Goal: Task Accomplishment & Management: Manage account settings

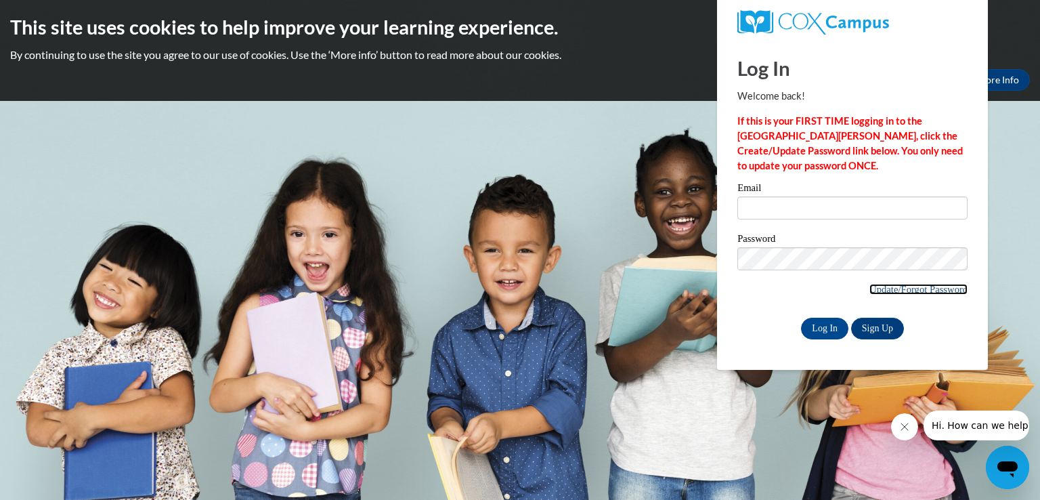
click at [893, 291] on link "Update/Forgot Password" at bounding box center [919, 289] width 98 height 11
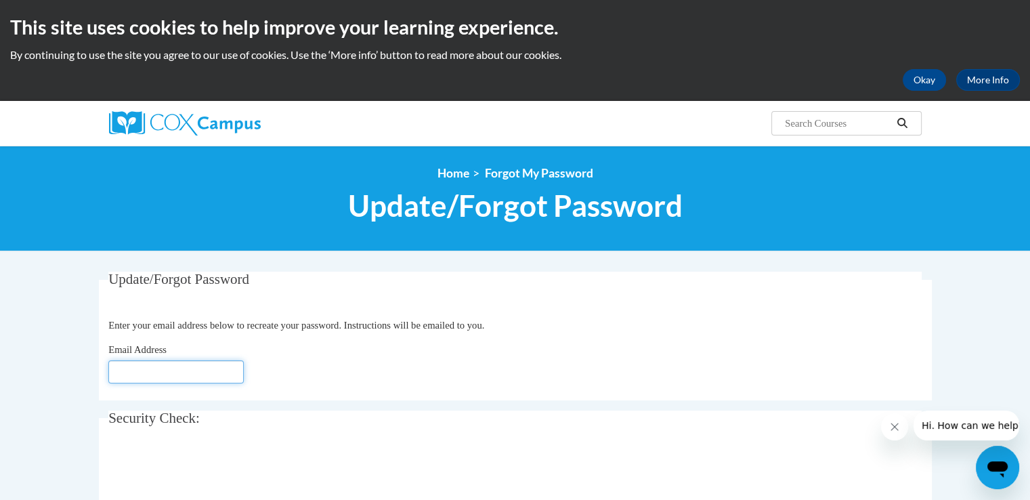
click at [190, 364] on input "Email Address" at bounding box center [175, 371] width 135 height 23
click at [190, 364] on input "ha" at bounding box center [175, 371] width 135 height 23
type input "haleyhancock9@gmail.com"
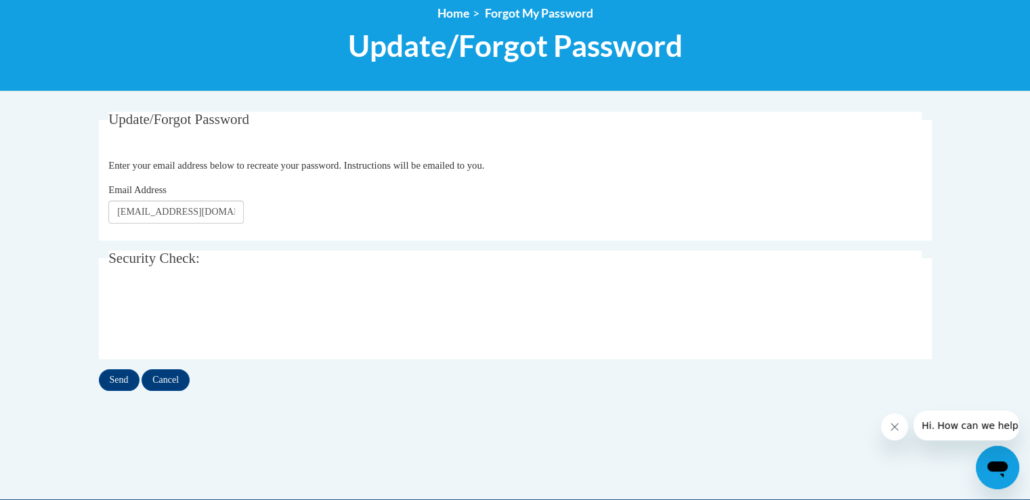
scroll to position [171, 0]
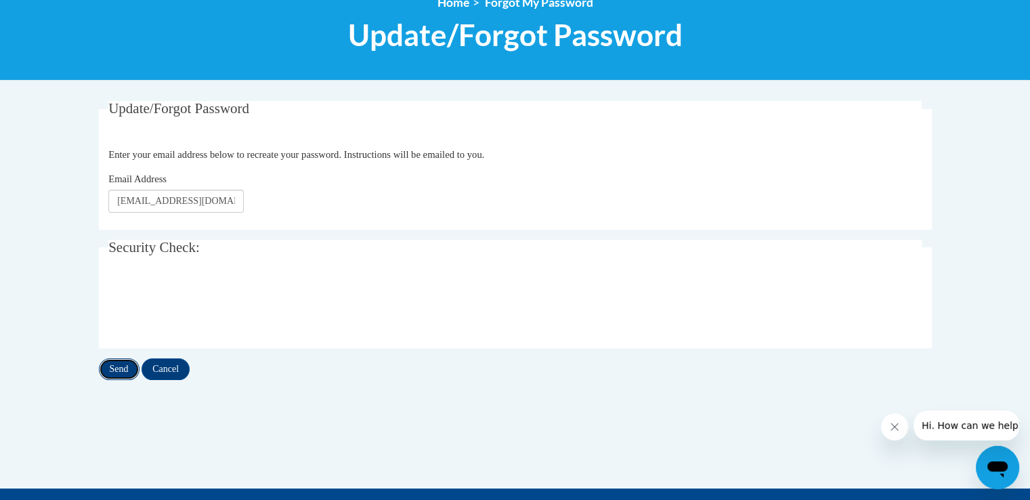
click at [123, 366] on input "Send" at bounding box center [119, 369] width 41 height 22
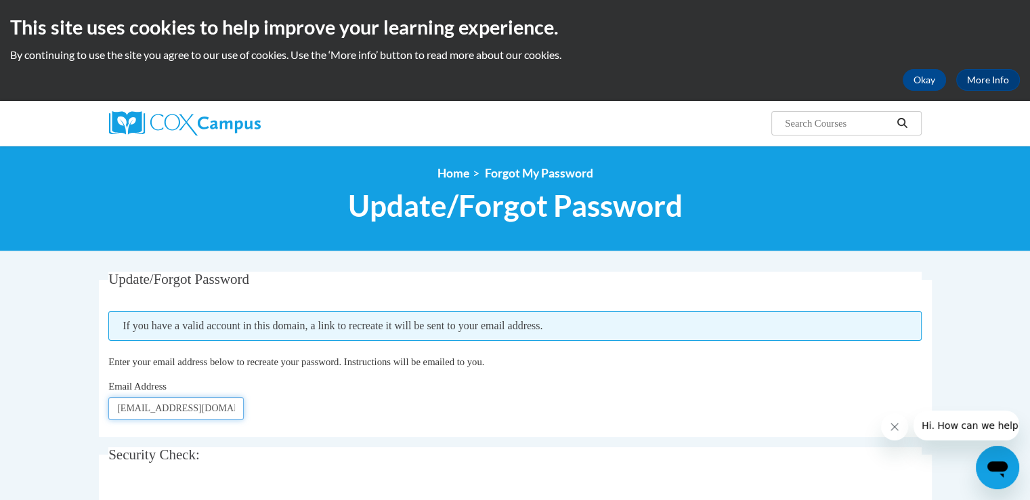
drag, startPoint x: 232, startPoint y: 405, endPoint x: 102, endPoint y: 391, distance: 130.8
click at [102, 391] on fieldset "Update/Forgot Password Please enter your email address If you have a valid acco…" at bounding box center [515, 354] width 833 height 165
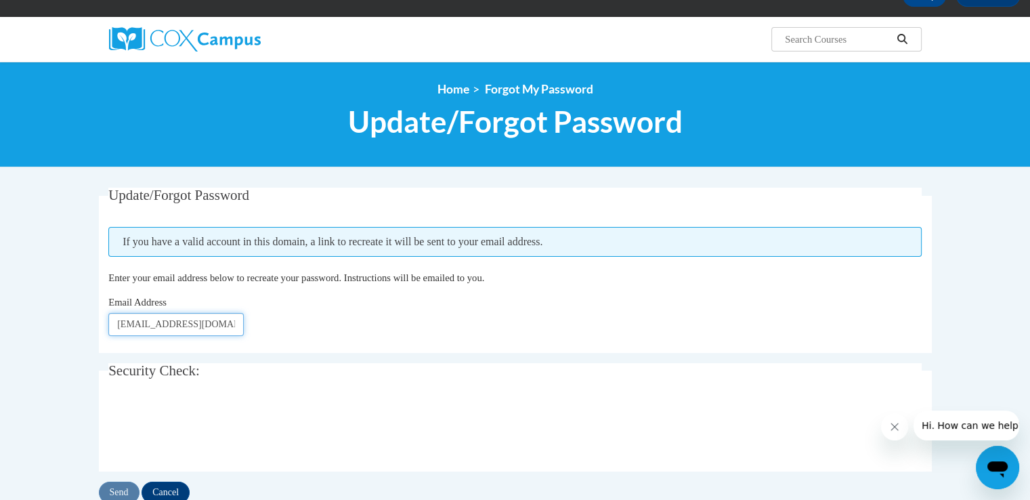
scroll to position [112, 0]
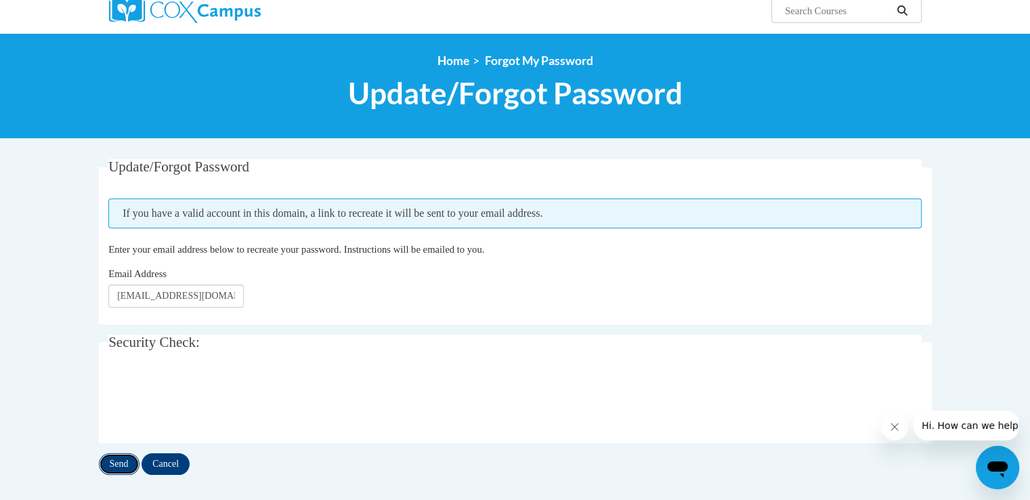
click at [116, 465] on input "Send" at bounding box center [119, 464] width 41 height 22
drag, startPoint x: 230, startPoint y: 298, endPoint x: 132, endPoint y: 299, distance: 98.2
click at [132, 299] on input "[EMAIL_ADDRESS][DOMAIN_NAME]" at bounding box center [175, 295] width 135 height 23
type input "h"
type input "[EMAIL_ADDRESS][DOMAIN_NAME]"
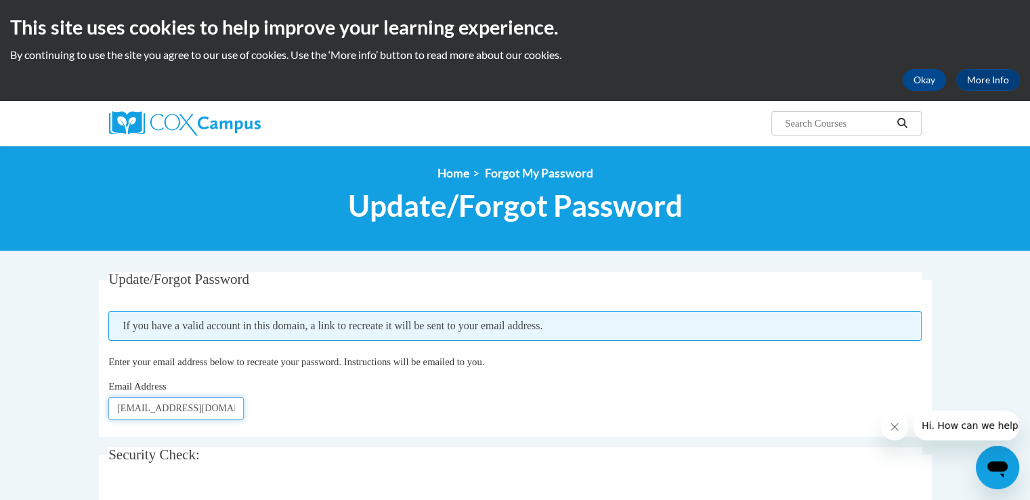
drag, startPoint x: 238, startPoint y: 408, endPoint x: 0, endPoint y: 404, distance: 238.4
click at [0, 404] on body "This site uses cookies to help improve your learning experience. By continuing …" at bounding box center [515, 459] width 1030 height 918
type input "[EMAIL_ADDRESS][DOMAIN_NAME]"
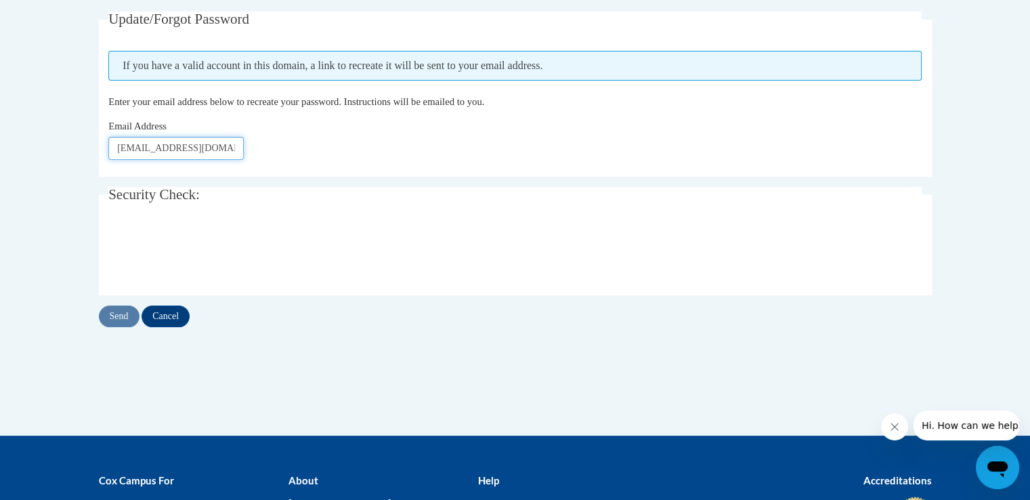
scroll to position [261, 0]
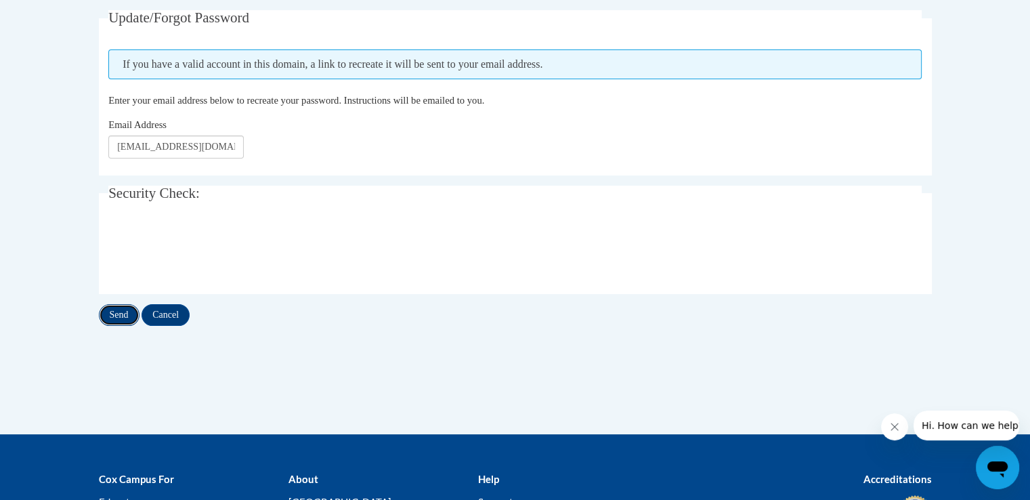
click at [119, 315] on input "Send" at bounding box center [119, 315] width 41 height 22
